Goal: Information Seeking & Learning: Check status

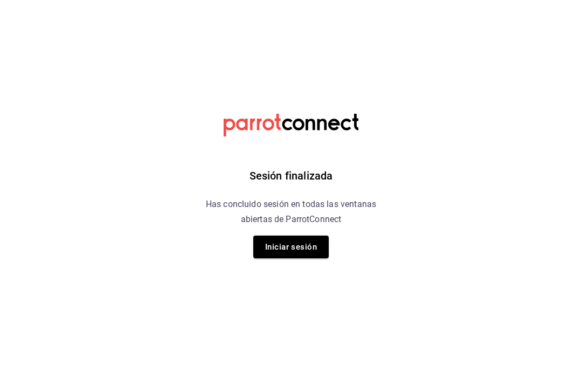
click at [309, 245] on button "Iniciar sesión" at bounding box center [290, 247] width 75 height 23
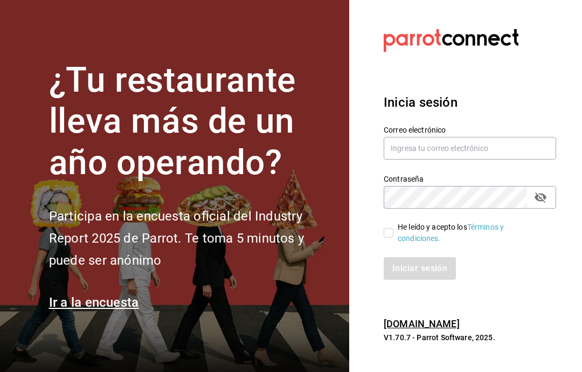
click at [480, 160] on input "text" at bounding box center [470, 148] width 172 height 23
type input "[EMAIL_ADDRESS][DOMAIN_NAME]"
click at [396, 244] on span "He leído y acepto los Términos y condiciones." at bounding box center [470, 233] width 154 height 23
click at [393, 238] on input "He leído y acepto los Términos y condiciones." at bounding box center [389, 233] width 10 height 10
checkbox input "true"
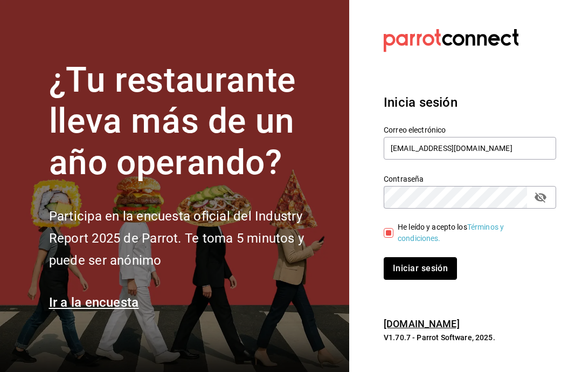
click at [444, 280] on button "Iniciar sesión" at bounding box center [420, 268] width 73 height 23
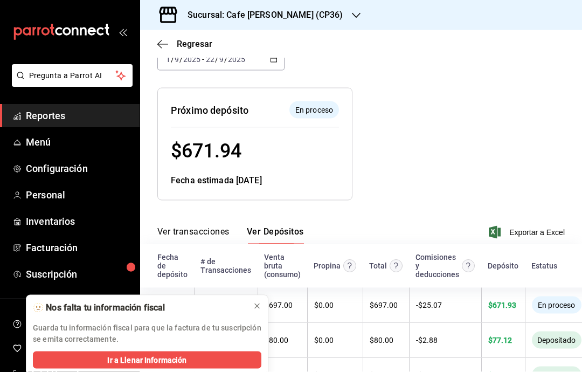
scroll to position [43, 0]
click at [257, 308] on icon at bounding box center [257, 306] width 9 height 9
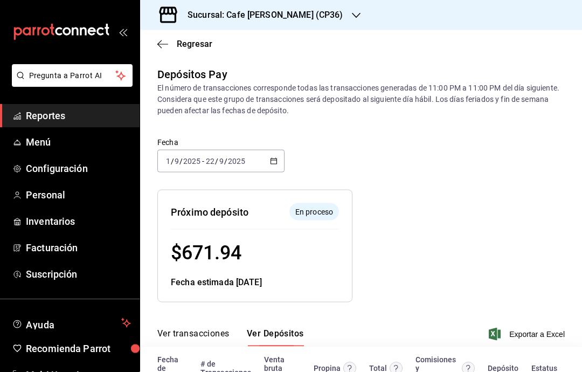
scroll to position [0, 0]
click at [167, 40] on icon "button" at bounding box center [162, 44] width 11 height 10
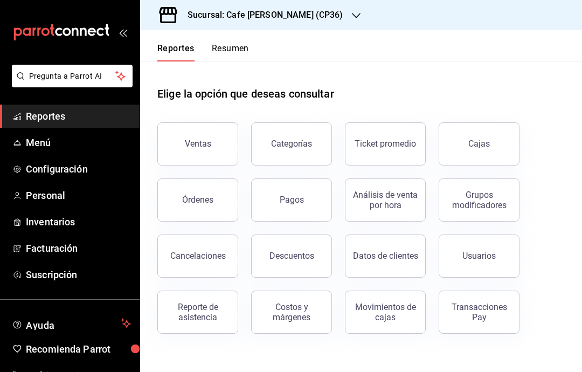
click at [213, 188] on button "Órdenes" at bounding box center [197, 199] width 81 height 43
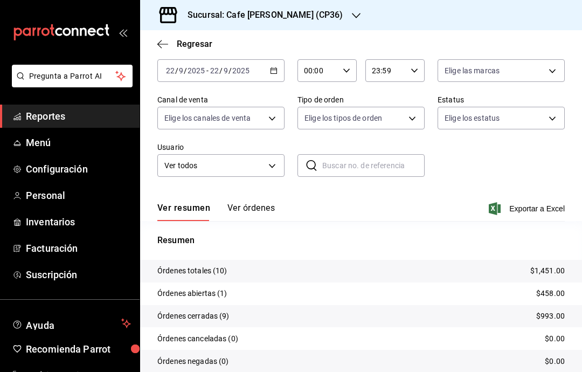
scroll to position [56, 0]
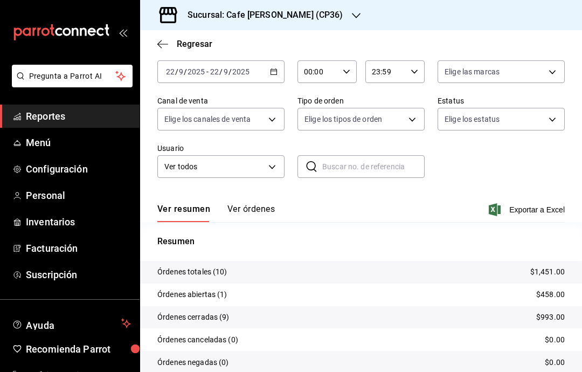
click at [259, 205] on button "Ver órdenes" at bounding box center [250, 213] width 47 height 18
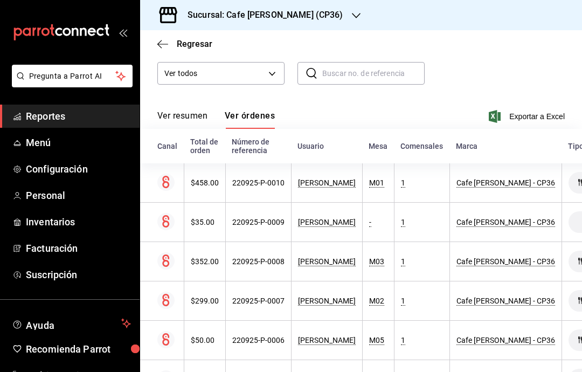
click at [275, 181] on div "220925-P-0010" at bounding box center [258, 182] width 52 height 9
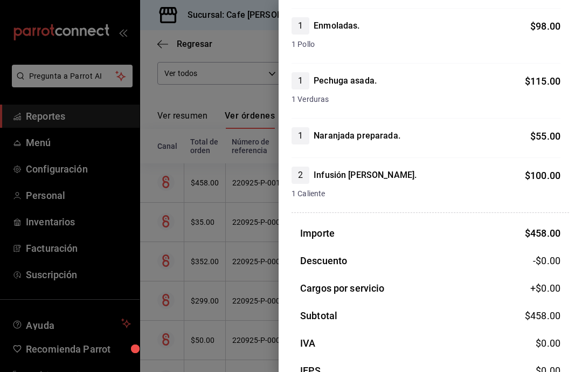
scroll to position [165, 0]
click at [247, 45] on div at bounding box center [291, 186] width 582 height 372
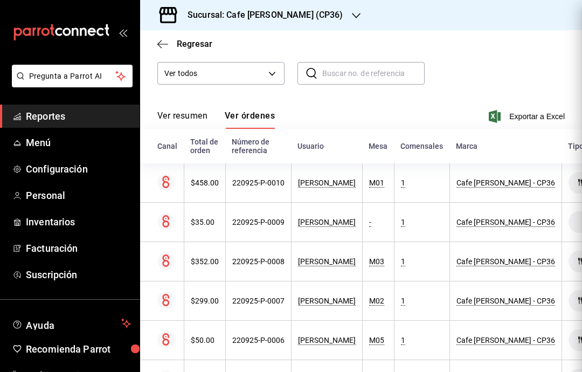
scroll to position [0, 0]
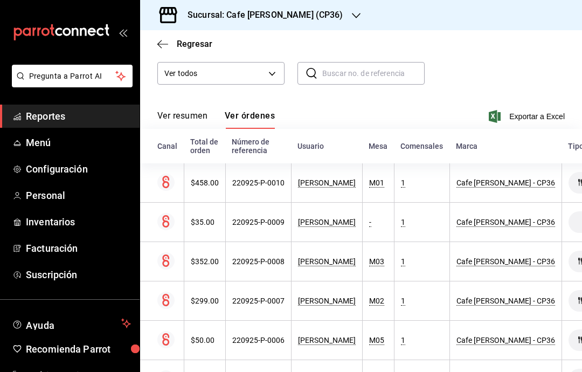
click at [215, 177] on th "$458.00" at bounding box center [205, 182] width 42 height 39
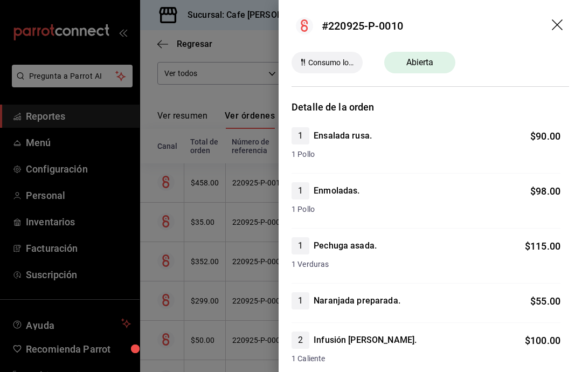
click at [244, 58] on div at bounding box center [291, 186] width 582 height 372
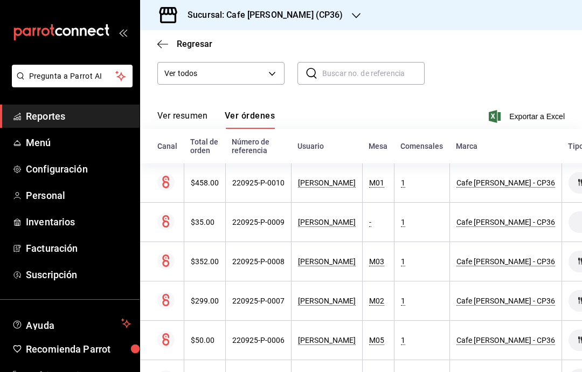
click at [257, 225] on div "220925-P-0009" at bounding box center [258, 222] width 52 height 9
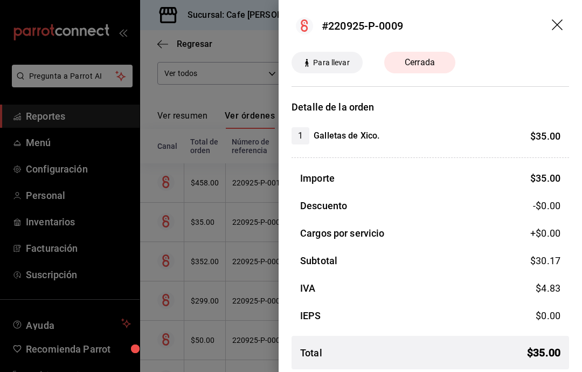
click at [211, 106] on div at bounding box center [291, 186] width 582 height 372
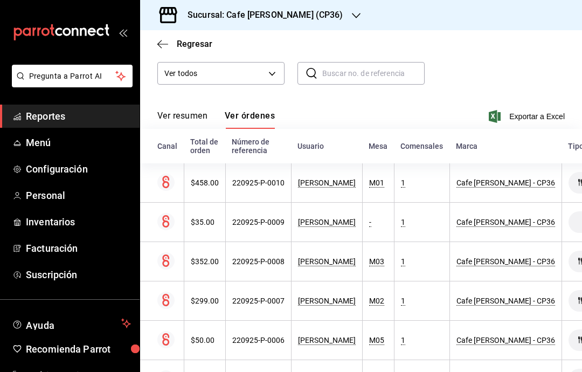
click at [208, 264] on div "$352.00" at bounding box center [205, 261] width 28 height 9
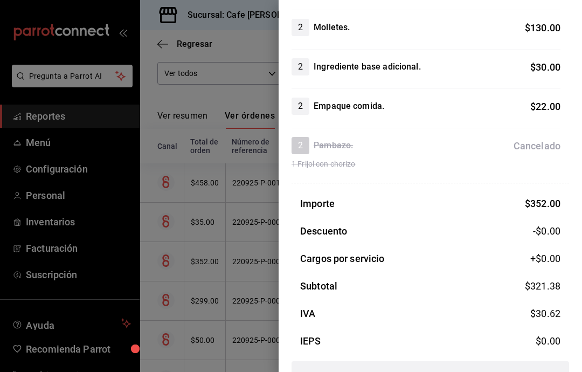
scroll to position [162, 0]
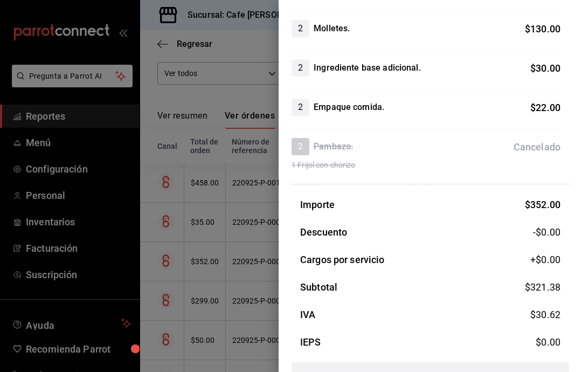
click at [531, 149] on div "Cancelado" at bounding box center [537, 147] width 47 height 15
click at [244, 43] on div at bounding box center [291, 186] width 582 height 372
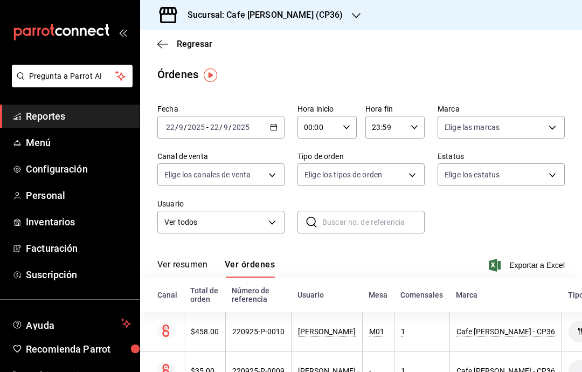
scroll to position [0, 0]
click at [413, 172] on body "Pregunta a Parrot AI Reportes Menú Configuración Personal Inventarios Facturaci…" at bounding box center [291, 186] width 582 height 372
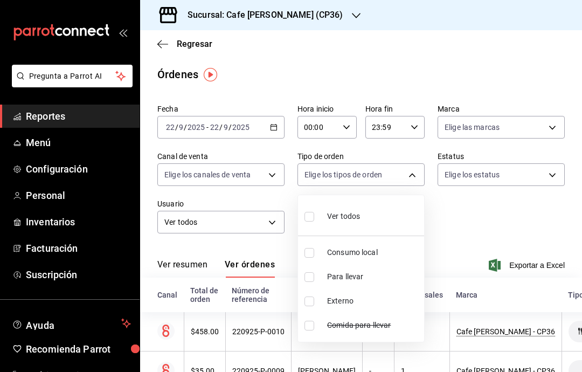
click at [493, 206] on div at bounding box center [291, 186] width 582 height 372
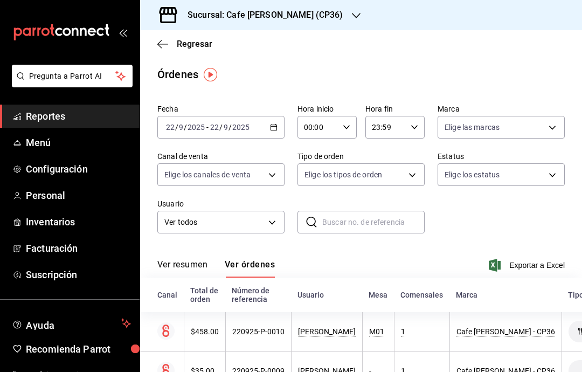
click at [551, 172] on body "Pregunta a Parrot AI Reportes Menú Configuración Personal Inventarios Facturaci…" at bounding box center [291, 186] width 582 height 372
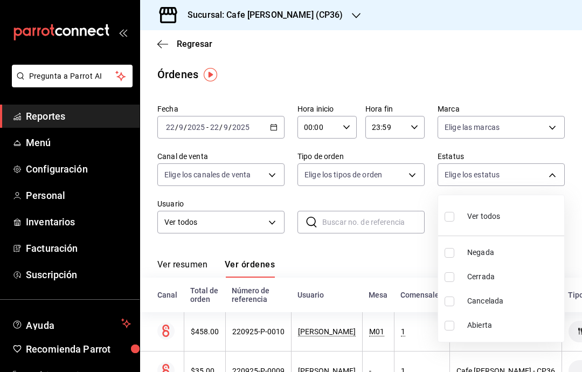
click at [452, 301] on input "checkbox" at bounding box center [450, 301] width 10 height 10
checkbox input "true"
type input "CANCELED"
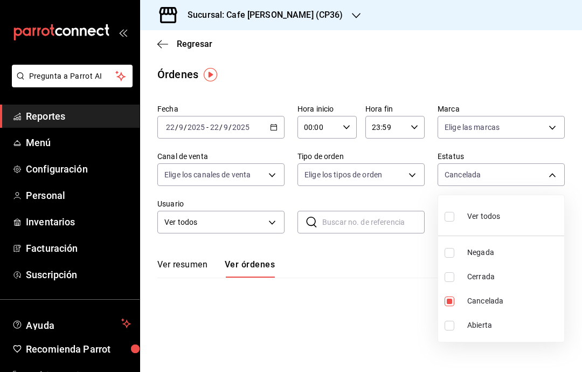
click at [344, 320] on div at bounding box center [291, 186] width 582 height 372
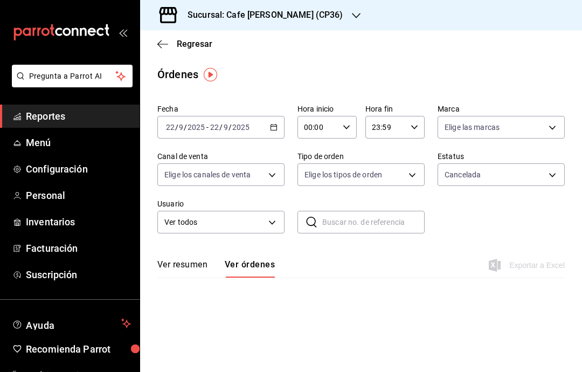
click at [552, 167] on body "Pregunta a Parrot AI Reportes Menú Configuración Personal Inventarios Facturaci…" at bounding box center [291, 186] width 582 height 372
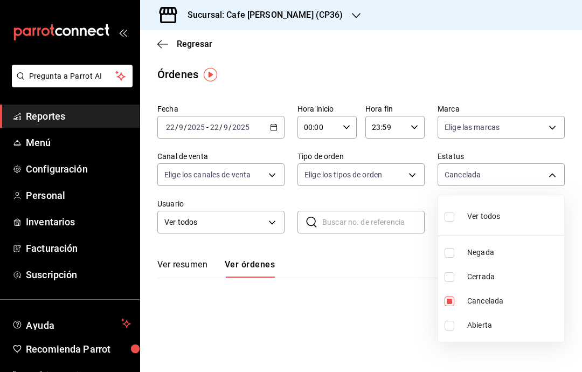
click at [446, 215] on input "checkbox" at bounding box center [450, 217] width 10 height 10
checkbox input "true"
type input "DENIED,FINISHED,CANCELED,OPEN"
checkbox input "true"
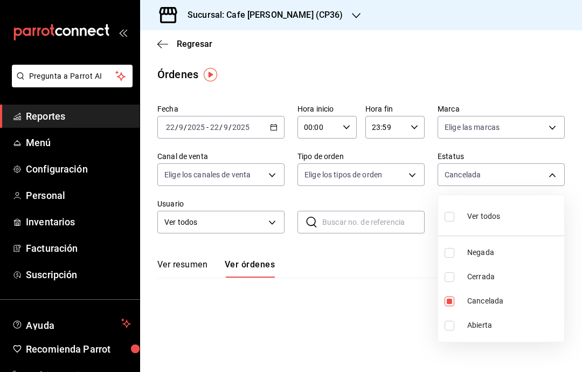
checkbox input "true"
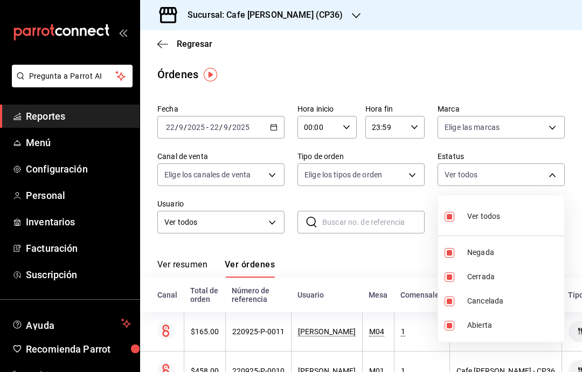
click at [283, 253] on div at bounding box center [291, 186] width 582 height 372
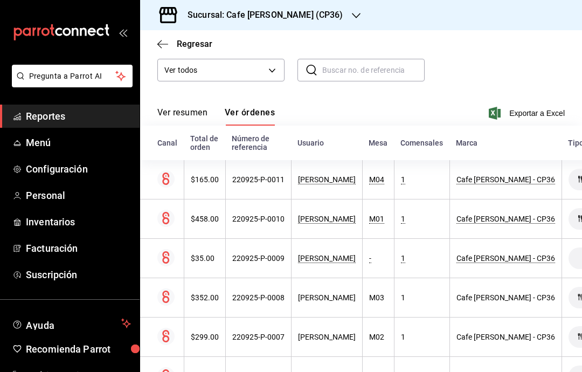
scroll to position [161, 0]
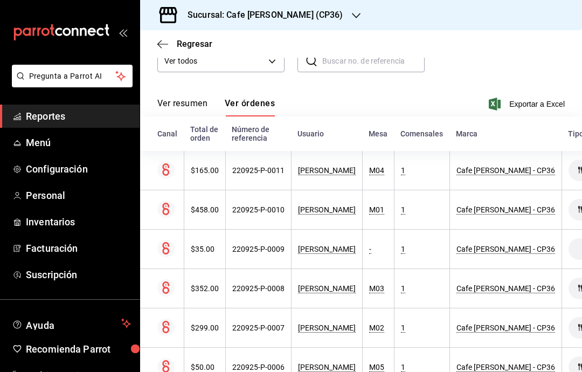
click at [265, 212] on div "220925-P-0010" at bounding box center [258, 209] width 52 height 9
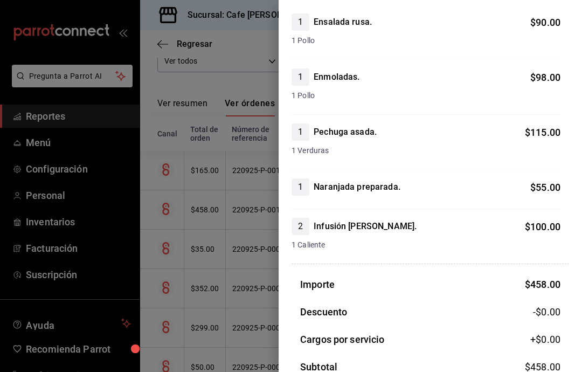
scroll to position [105, 0]
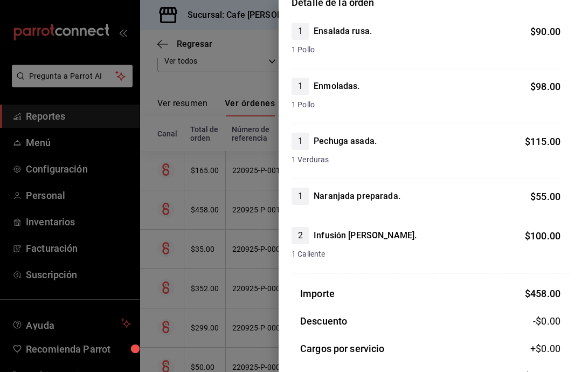
click at [196, 235] on div at bounding box center [291, 186] width 582 height 372
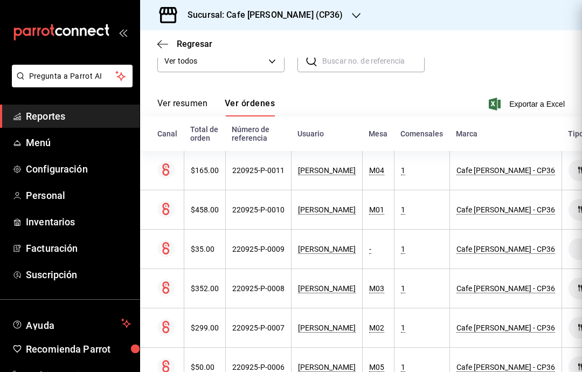
scroll to position [0, 0]
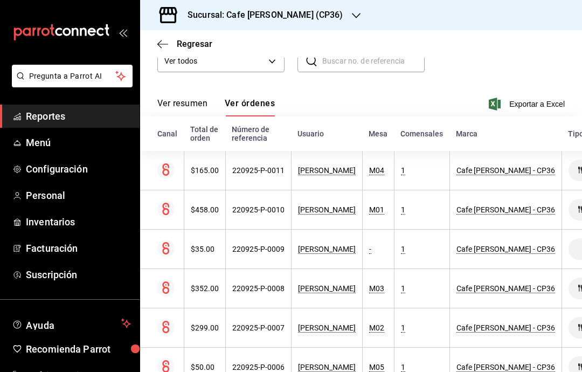
click at [249, 289] on div "220925-P-0008" at bounding box center [258, 288] width 52 height 9
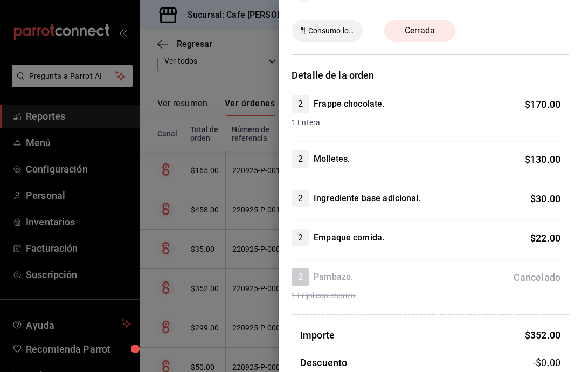
scroll to position [96, 0]
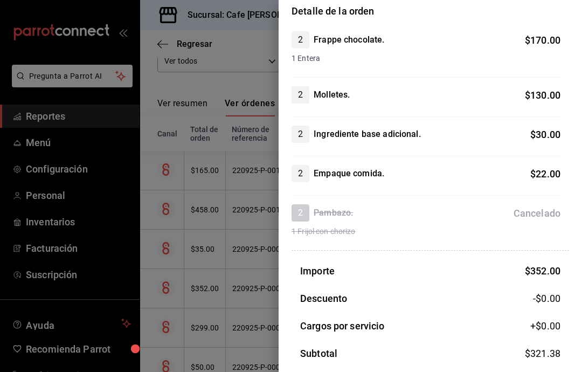
click at [179, 148] on div at bounding box center [291, 186] width 582 height 372
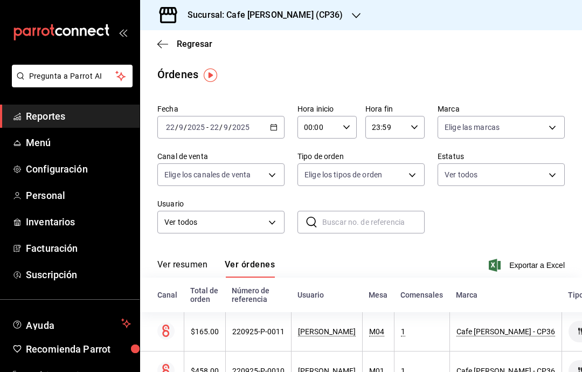
scroll to position [0, 0]
click at [553, 170] on body "Pregunta a Parrot AI Reportes Menú Configuración Personal Inventarios Facturaci…" at bounding box center [291, 186] width 582 height 372
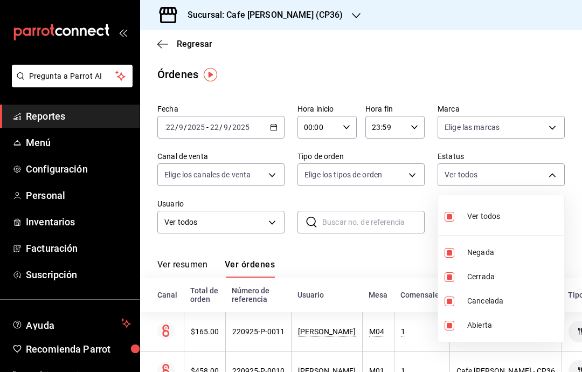
click at [446, 213] on input "checkbox" at bounding box center [450, 217] width 10 height 10
checkbox input "false"
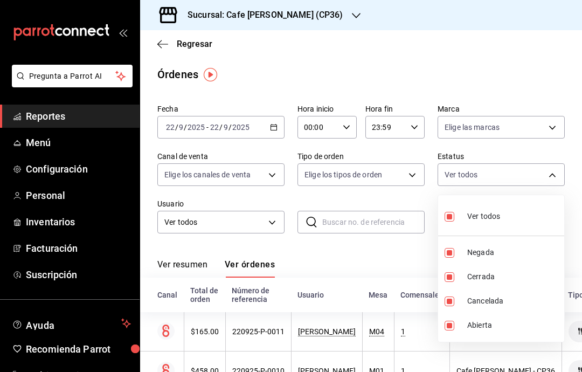
checkbox input "false"
click at [448, 304] on input "checkbox" at bounding box center [450, 301] width 10 height 10
checkbox input "true"
type input "CANCELED"
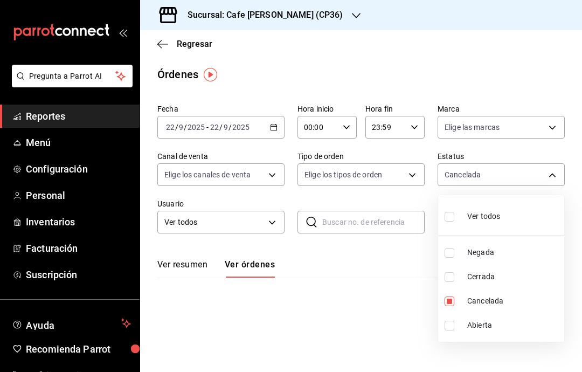
click at [548, 174] on div at bounding box center [291, 186] width 582 height 372
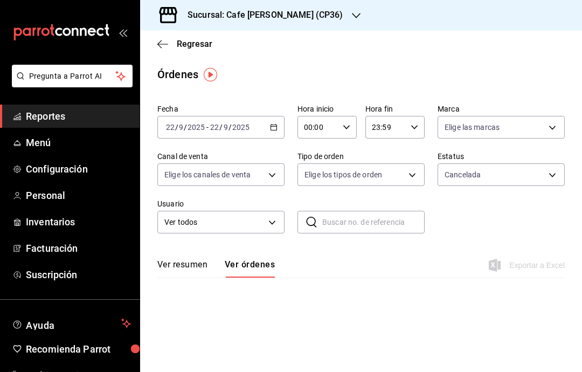
click at [551, 169] on body "Pregunta a Parrot AI Reportes Menú Configuración Personal Inventarios Facturaci…" at bounding box center [291, 186] width 582 height 372
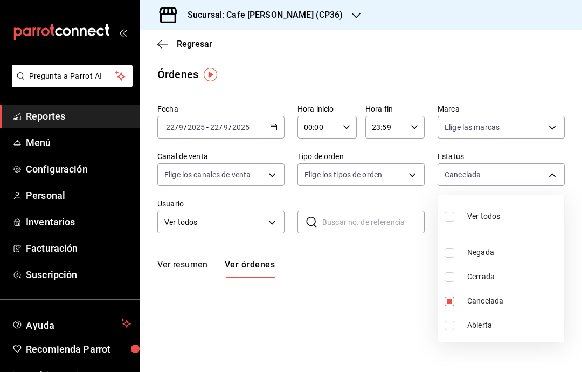
click at [451, 215] on input "checkbox" at bounding box center [450, 217] width 10 height 10
checkbox input "true"
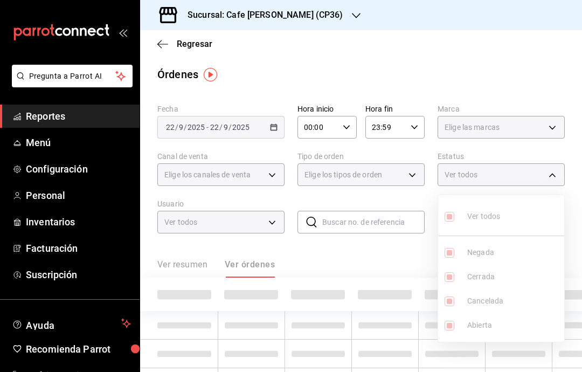
type input "DENIED,FINISHED,CANCELED,OPEN"
checkbox input "true"
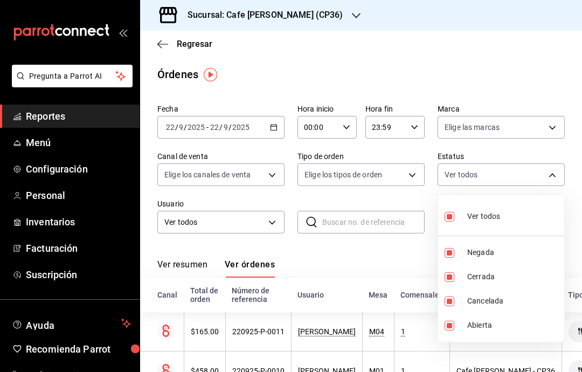
click at [547, 177] on div at bounding box center [291, 186] width 582 height 372
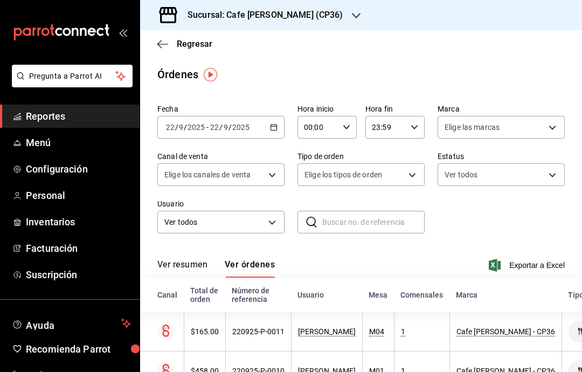
click at [155, 46] on div "Regresar" at bounding box center [361, 43] width 442 height 27
click at [161, 40] on icon "button" at bounding box center [162, 44] width 11 height 10
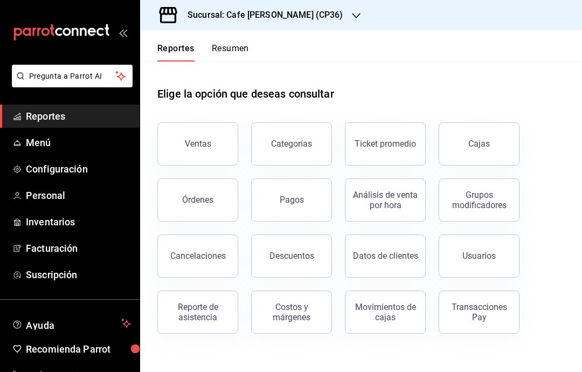
click at [195, 255] on div "Cancelaciones" at bounding box center [198, 256] width 56 height 10
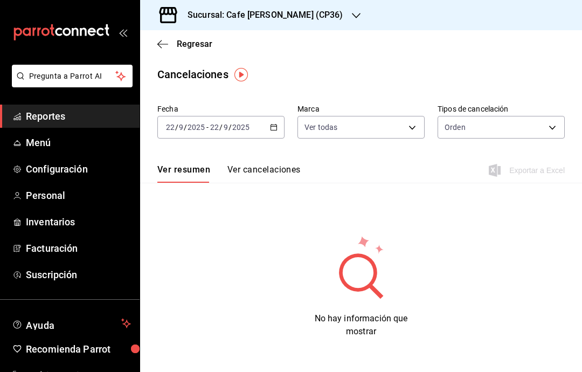
click at [544, 127] on body "Pregunta a Parrot AI Reportes Menú Configuración Personal Inventarios Facturaci…" at bounding box center [291, 186] width 582 height 372
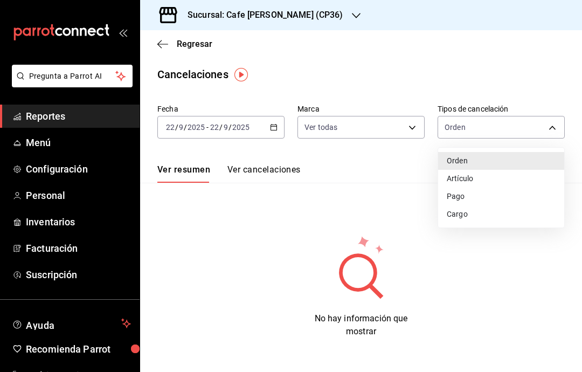
click at [445, 184] on li "Artículo" at bounding box center [501, 179] width 126 height 18
type input "ORDER_ITEM"
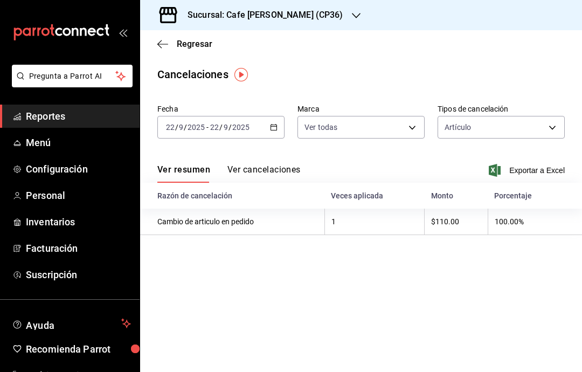
click at [170, 48] on span "Regresar" at bounding box center [184, 44] width 55 height 10
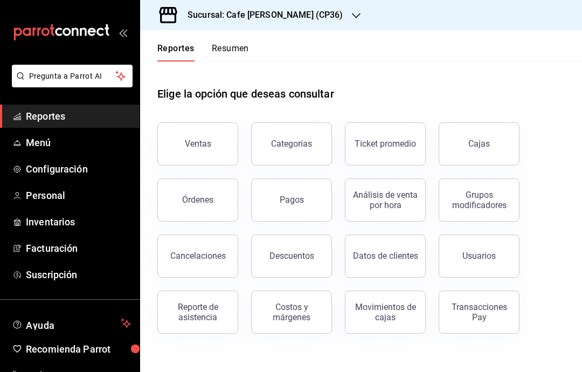
click at [287, 207] on button "Pagos" at bounding box center [291, 199] width 81 height 43
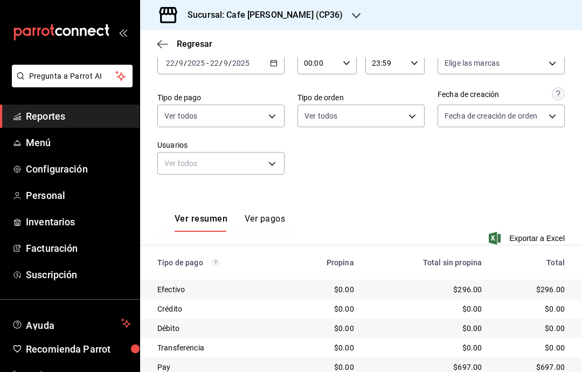
scroll to position [63, 0]
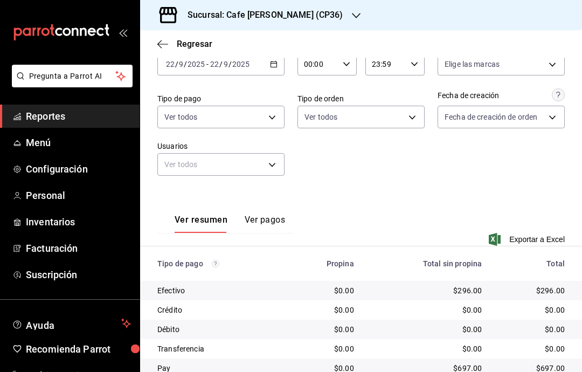
click at [160, 47] on icon "button" at bounding box center [162, 44] width 11 height 10
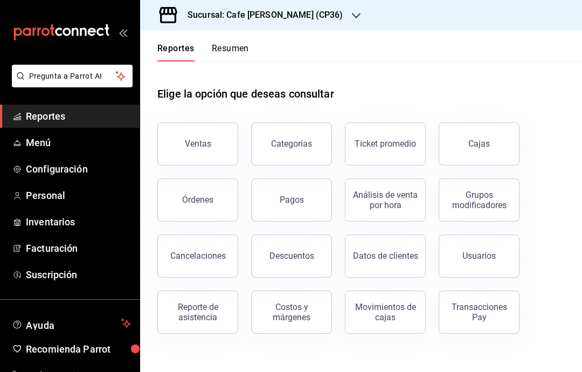
click at [300, 202] on div "Pagos" at bounding box center [292, 200] width 24 height 10
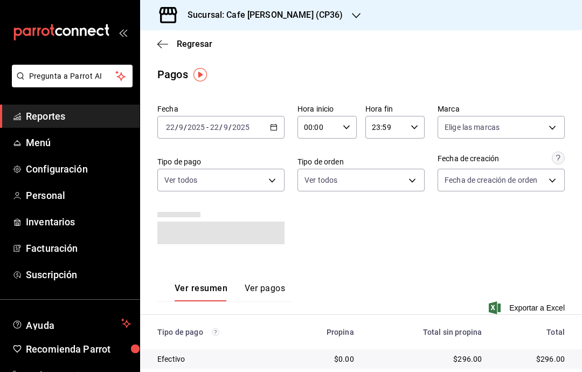
click at [282, 284] on button "Ver pagos" at bounding box center [265, 292] width 40 height 18
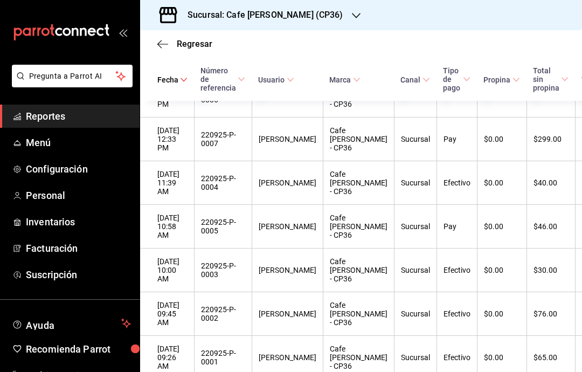
scroll to position [409, 0]
click at [160, 42] on icon "button" at bounding box center [159, 44] width 4 height 8
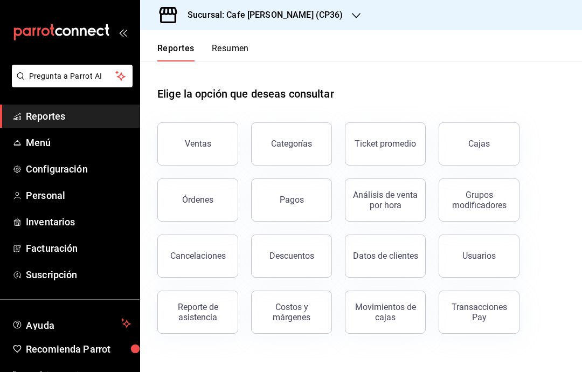
click at [489, 305] on div "Transacciones Pay" at bounding box center [479, 312] width 67 height 20
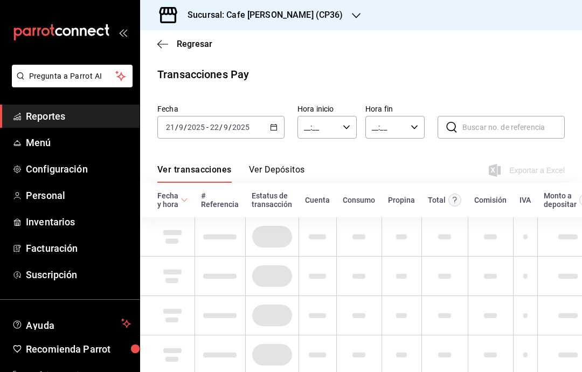
type input "00:00"
type input "23:59"
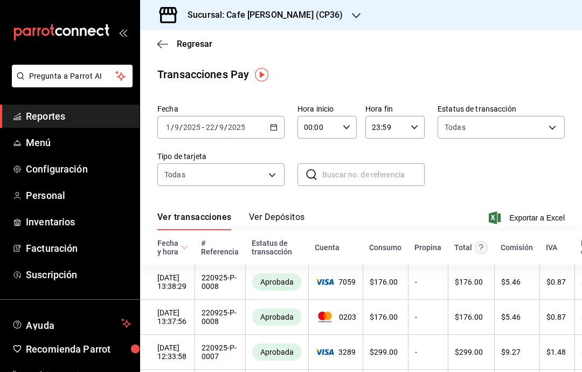
click at [276, 128] on icon "button" at bounding box center [274, 127] width 8 height 8
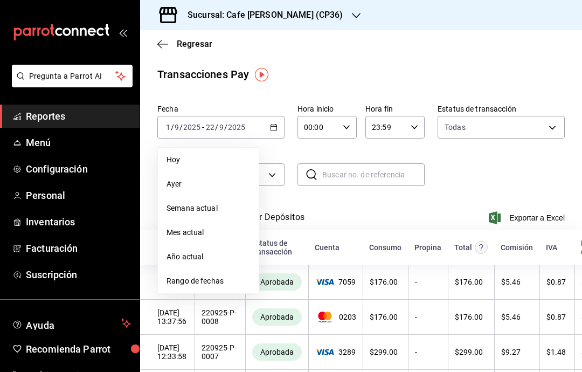
click at [220, 161] on span "Hoy" at bounding box center [209, 159] width 84 height 11
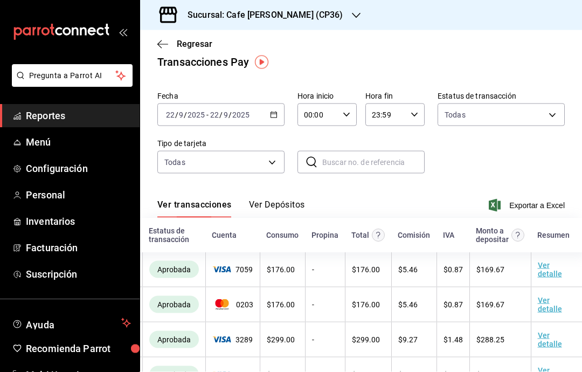
scroll to position [43, 0]
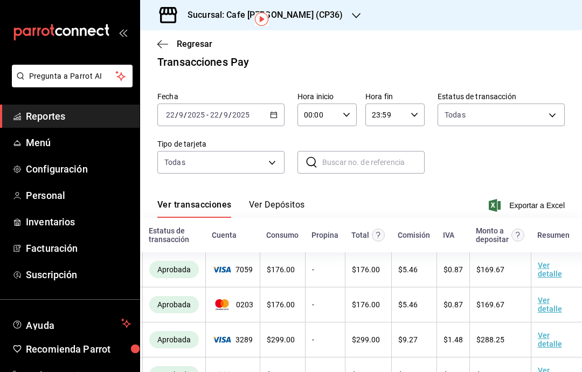
click at [274, 119] on body "Pregunta a Parrot AI Reportes Menú Configuración Personal Inventarios Facturaci…" at bounding box center [291, 186] width 582 height 372
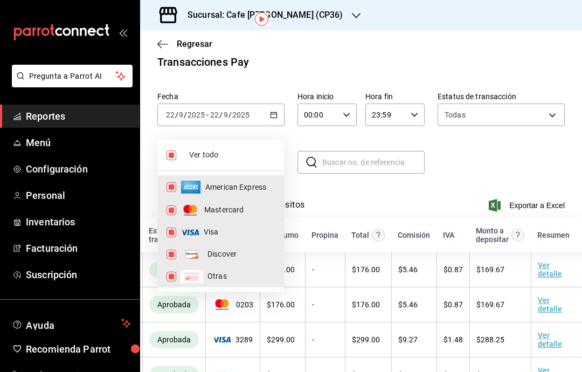
click at [497, 137] on div at bounding box center [291, 186] width 582 height 372
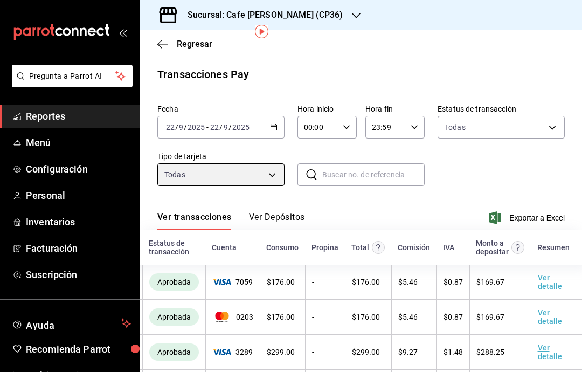
scroll to position [0, 0]
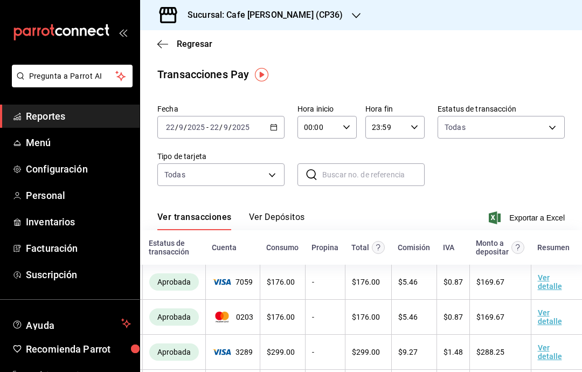
click at [163, 48] on icon "button" at bounding box center [162, 44] width 11 height 10
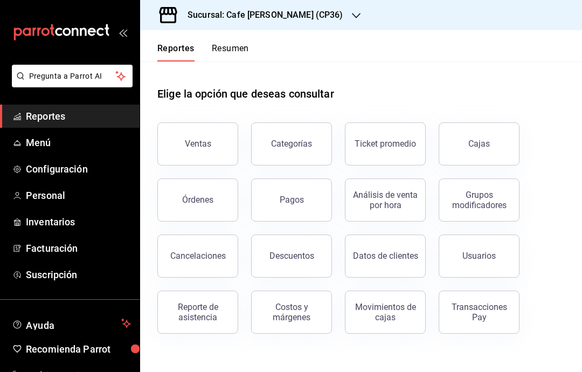
click at [490, 146] on link "Cajas" at bounding box center [479, 143] width 81 height 43
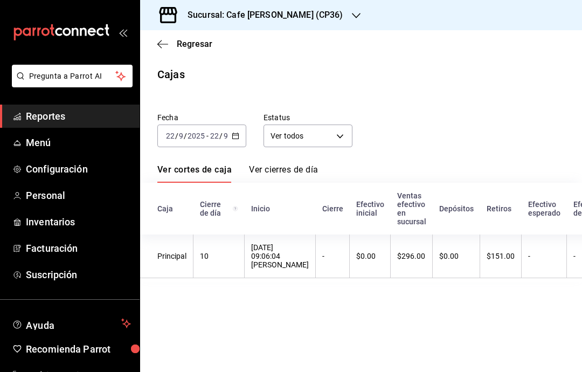
click at [313, 14] on div "Sucursal: Cafe Moretto (CP36)" at bounding box center [257, 15] width 216 height 30
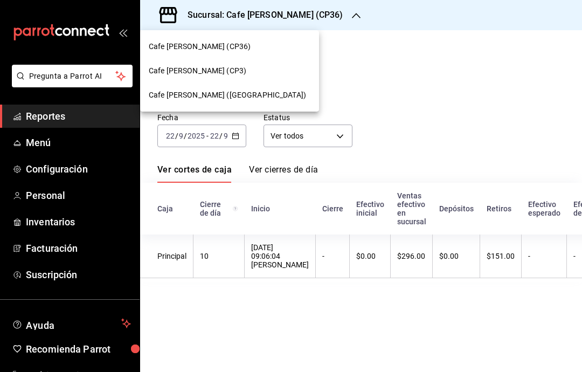
click at [265, 95] on div "Cafe Moretto (Plaza Crystal)" at bounding box center [230, 94] width 162 height 11
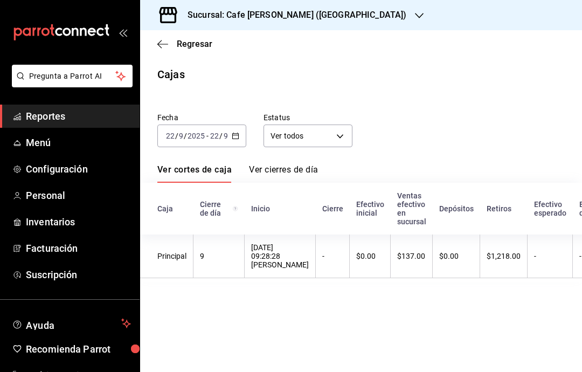
click at [299, 175] on link "Ver cierres de día" at bounding box center [283, 173] width 69 height 18
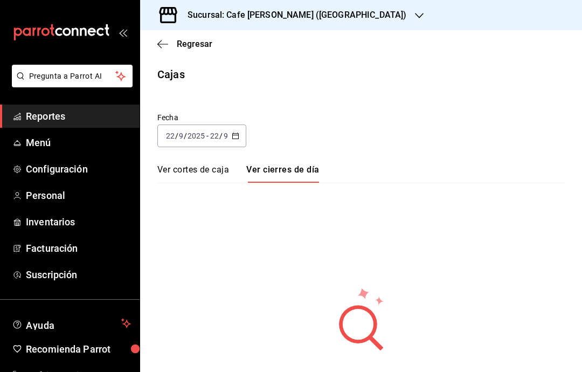
click at [219, 171] on link "Ver cortes de caja" at bounding box center [193, 173] width 72 height 18
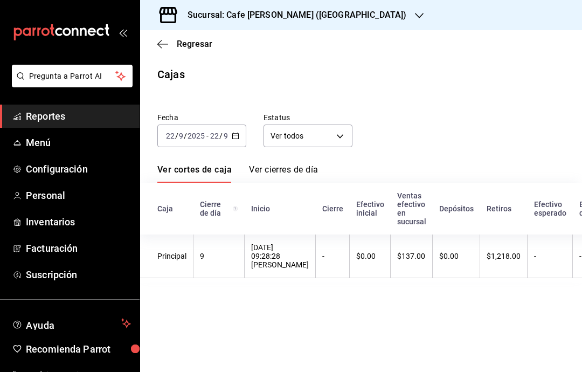
click at [166, 43] on icon "button" at bounding box center [162, 44] width 11 height 10
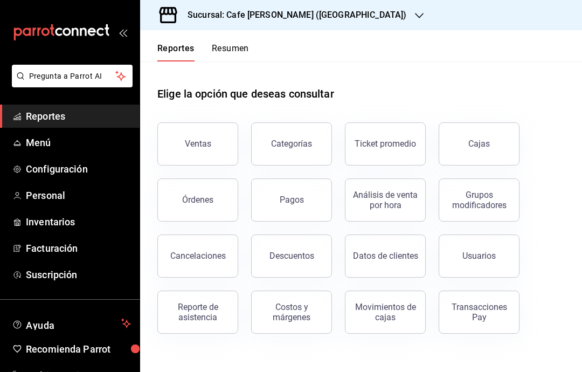
click at [483, 308] on div "Transacciones Pay" at bounding box center [479, 312] width 67 height 20
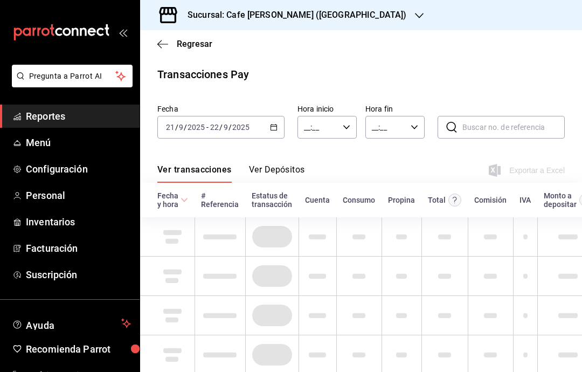
type input "00:00"
type input "23:59"
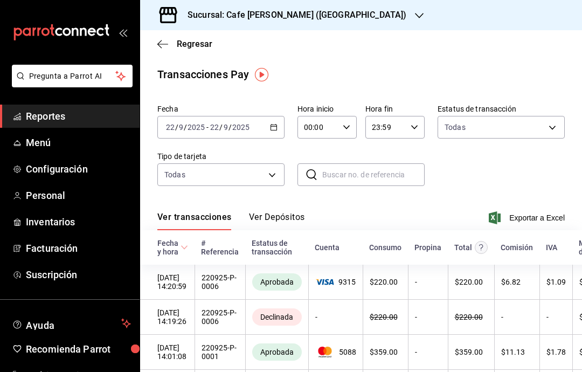
click at [273, 128] on icon "button" at bounding box center [274, 127] width 8 height 8
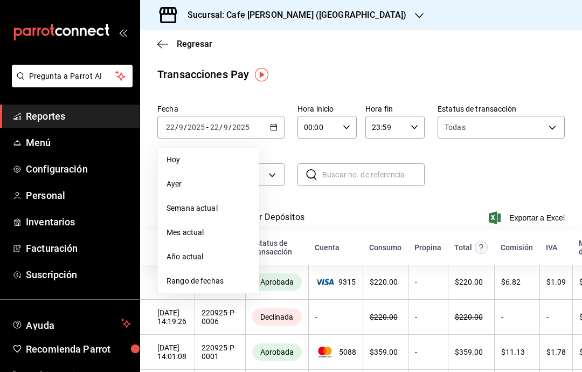
click at [213, 158] on span "Hoy" at bounding box center [209, 159] width 84 height 11
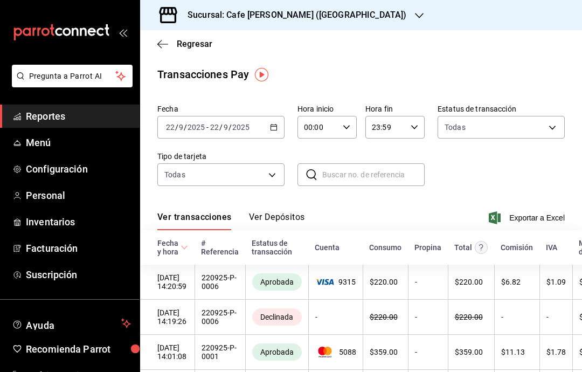
click at [164, 42] on icon "button" at bounding box center [162, 44] width 11 height 10
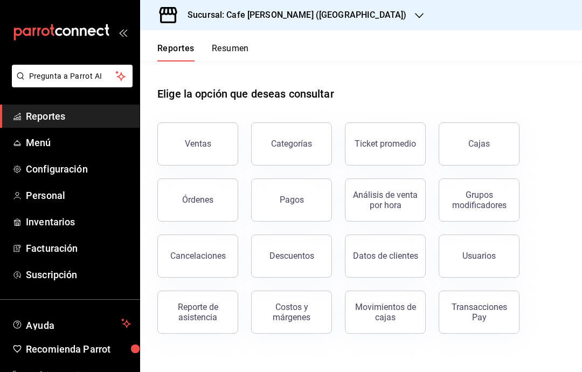
click at [216, 144] on button "Ventas" at bounding box center [197, 143] width 81 height 43
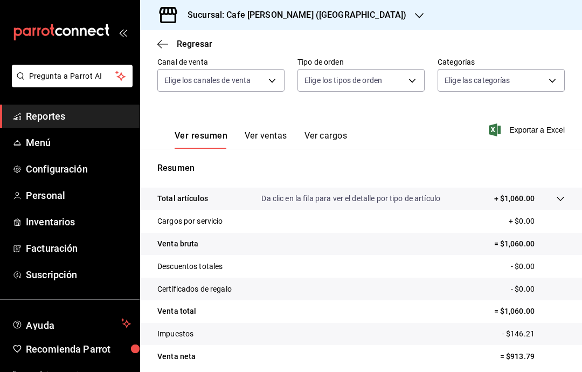
click at [277, 135] on button "Ver ventas" at bounding box center [266, 139] width 43 height 18
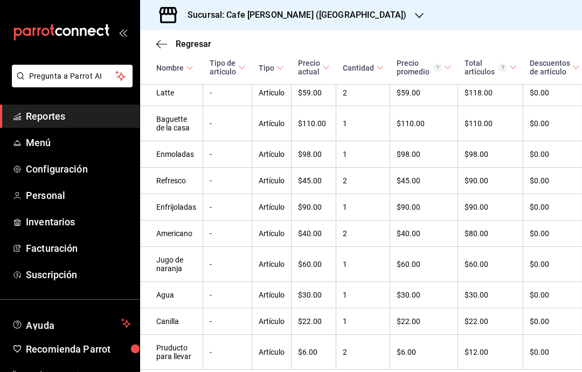
scroll to position [260, 1]
click at [415, 14] on icon "button" at bounding box center [419, 15] width 9 height 9
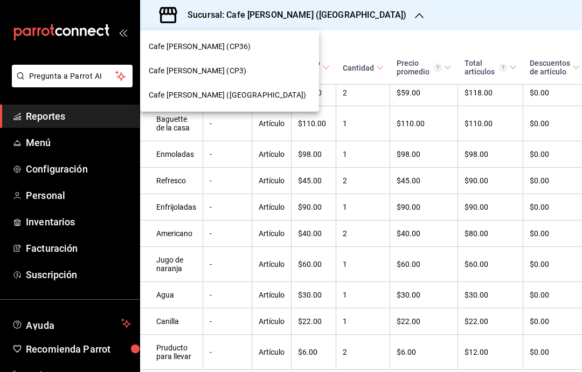
click at [226, 75] on div "Cafe Moretto (CP3)" at bounding box center [230, 70] width 162 height 11
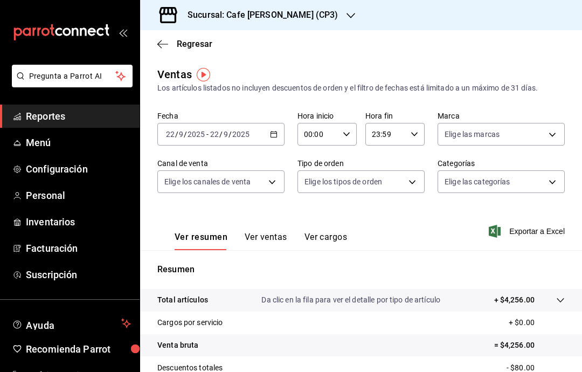
click at [271, 237] on button "Ver ventas" at bounding box center [266, 241] width 43 height 18
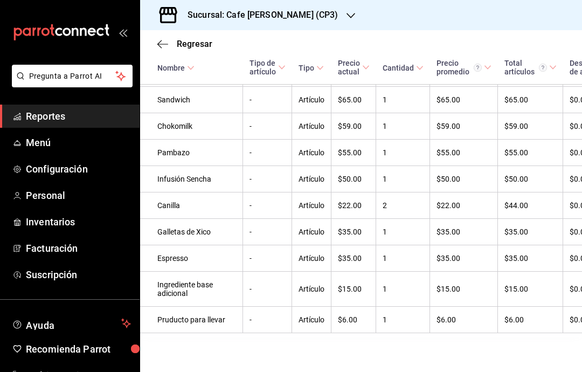
scroll to position [921, 0]
click at [163, 46] on icon "button" at bounding box center [162, 44] width 11 height 10
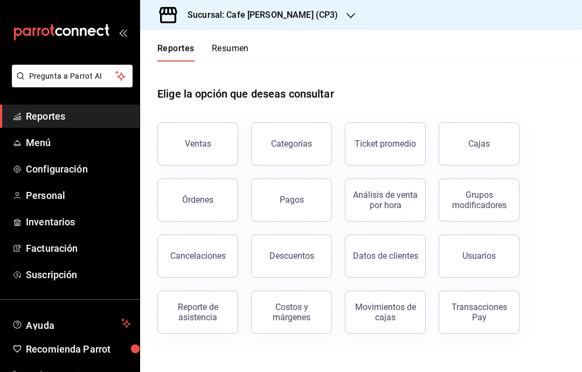
click at [482, 146] on div "Cajas" at bounding box center [479, 143] width 22 height 13
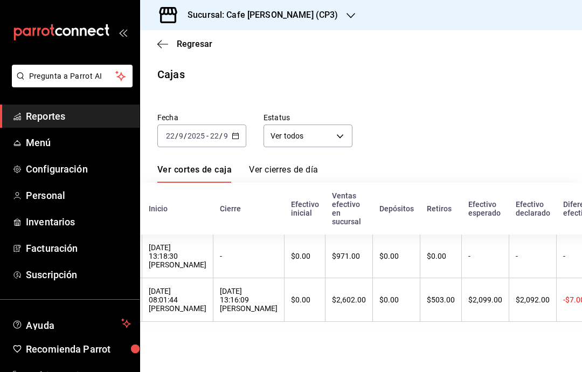
scroll to position [0, 99]
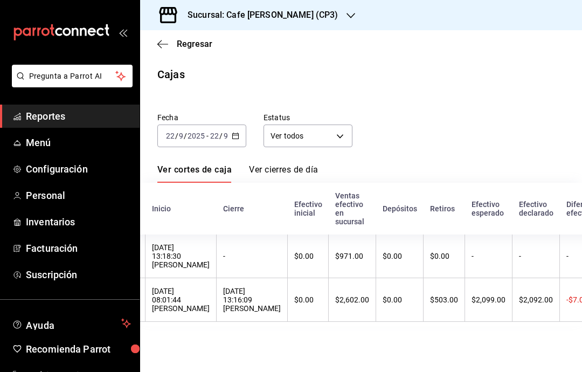
click at [580, 219] on th "Diferencia efectivo" at bounding box center [584, 209] width 49 height 52
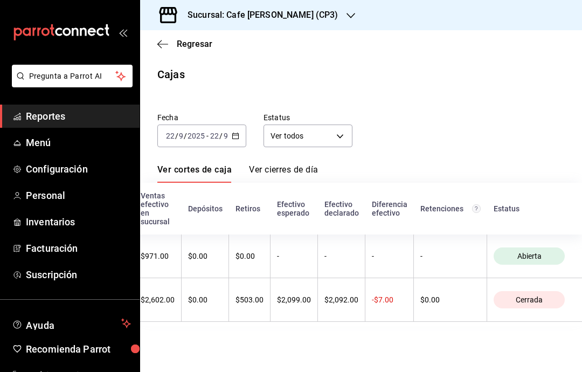
scroll to position [0, 297]
